Goal: Information Seeking & Learning: Stay updated

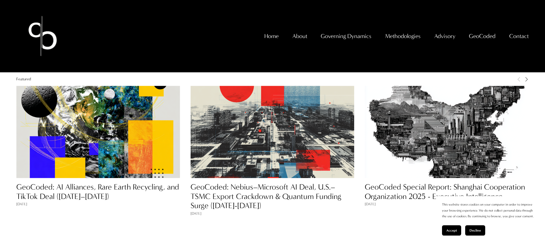
scroll to position [475, 0]
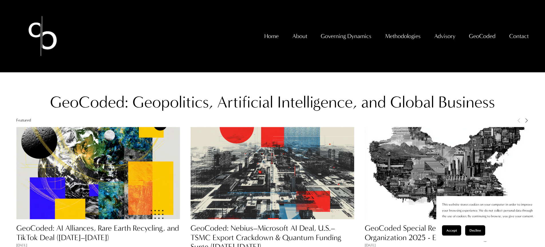
click at [78, 142] on img at bounding box center [98, 173] width 164 height 164
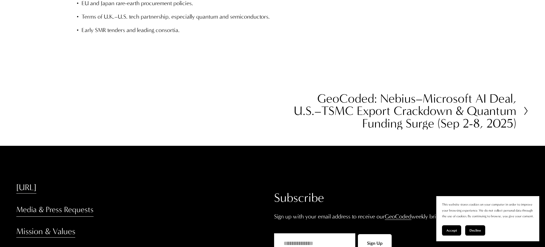
scroll to position [1674, 0]
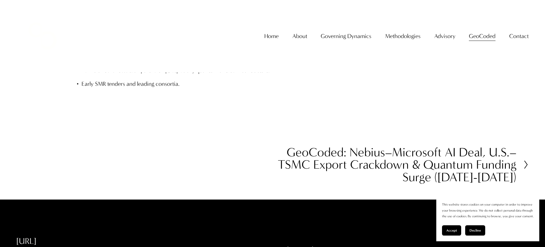
click at [411, 146] on h2 "GeoCoded: Nebius–Microsoft AI Deal, U.S.–TSMC Export Crackdown & Quantum Fundin…" at bounding box center [395, 164] width 244 height 37
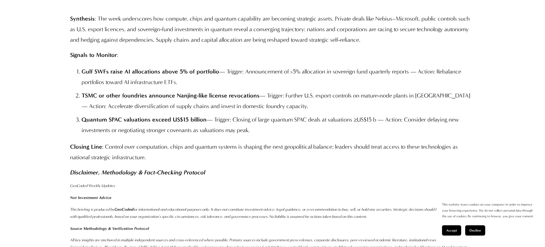
scroll to position [3500, 0]
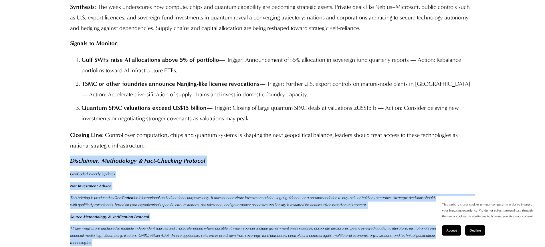
drag, startPoint x: 163, startPoint y: 173, endPoint x: 63, endPoint y: 75, distance: 140.1
copy div "Disclaimer, Methodology & Fact-Checking Protocol GeoCoded Weekly Updates Not In…"
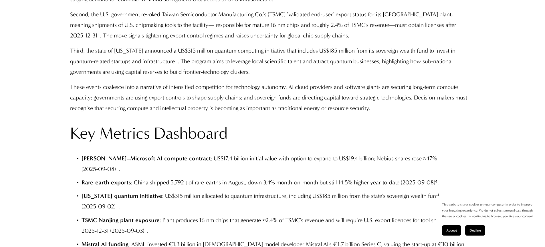
scroll to position [0, 0]
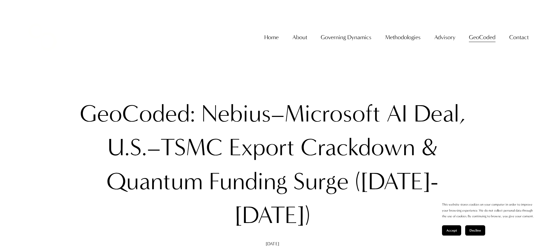
click at [268, 43] on link "Home" at bounding box center [272, 37] width 14 height 12
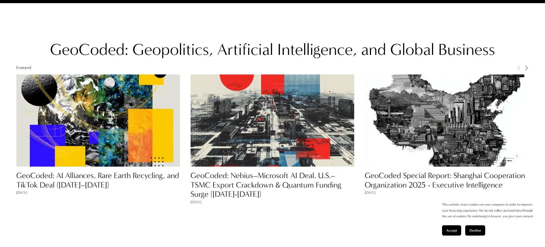
scroll to position [533, 0]
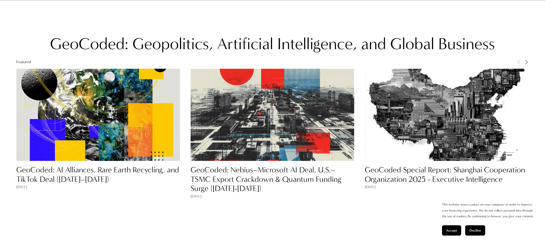
click at [133, 139] on img at bounding box center [98, 115] width 164 height 164
click at [103, 172] on link "GeoCoded: AI Alliances, Rare Earth Recycling, and TikTok Deal ([DATE]–[DATE])" at bounding box center [97, 174] width 163 height 19
